Goal: Task Accomplishment & Management: Check status

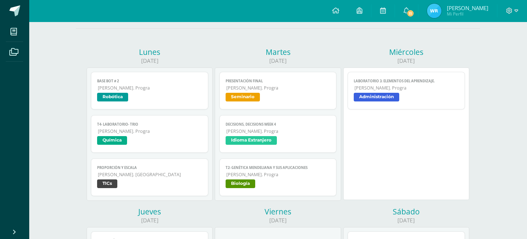
scroll to position [71, 0]
click at [262, 172] on span "[PERSON_NAME]. Progra" at bounding box center [278, 175] width 104 height 6
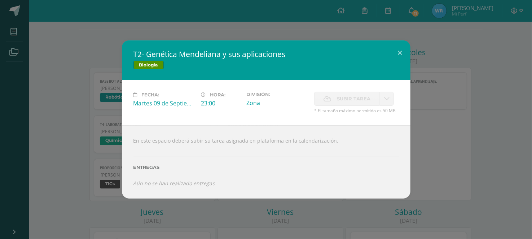
click at [449, 75] on div "T2- Genética Mendeliana y sus aplicaciones Biología Fecha: [DATE] Hora: 23:00 D…" at bounding box center [266, 119] width 526 height 158
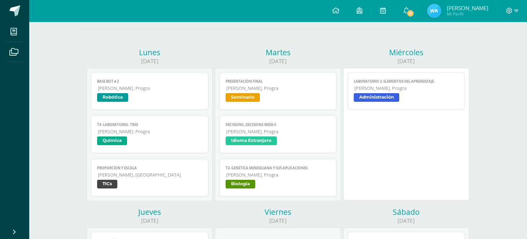
scroll to position [0, 0]
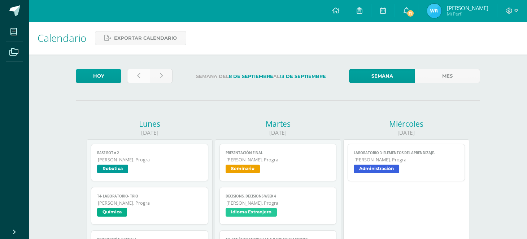
click at [142, 74] on link at bounding box center [138, 76] width 23 height 14
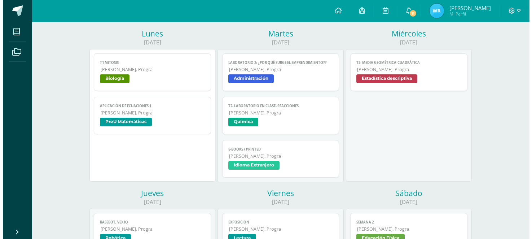
scroll to position [118, 0]
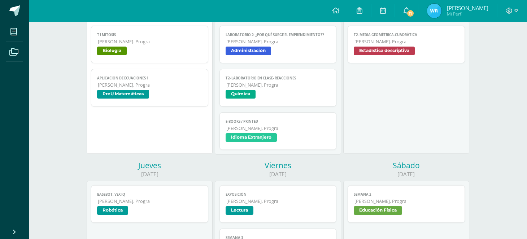
click at [141, 39] on span "[PERSON_NAME]. Progra" at bounding box center [150, 42] width 104 height 6
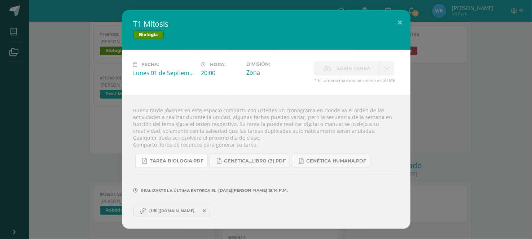
click at [184, 159] on span "Tarea biologia.pdf" at bounding box center [177, 161] width 54 height 6
